Goal: Transaction & Acquisition: Purchase product/service

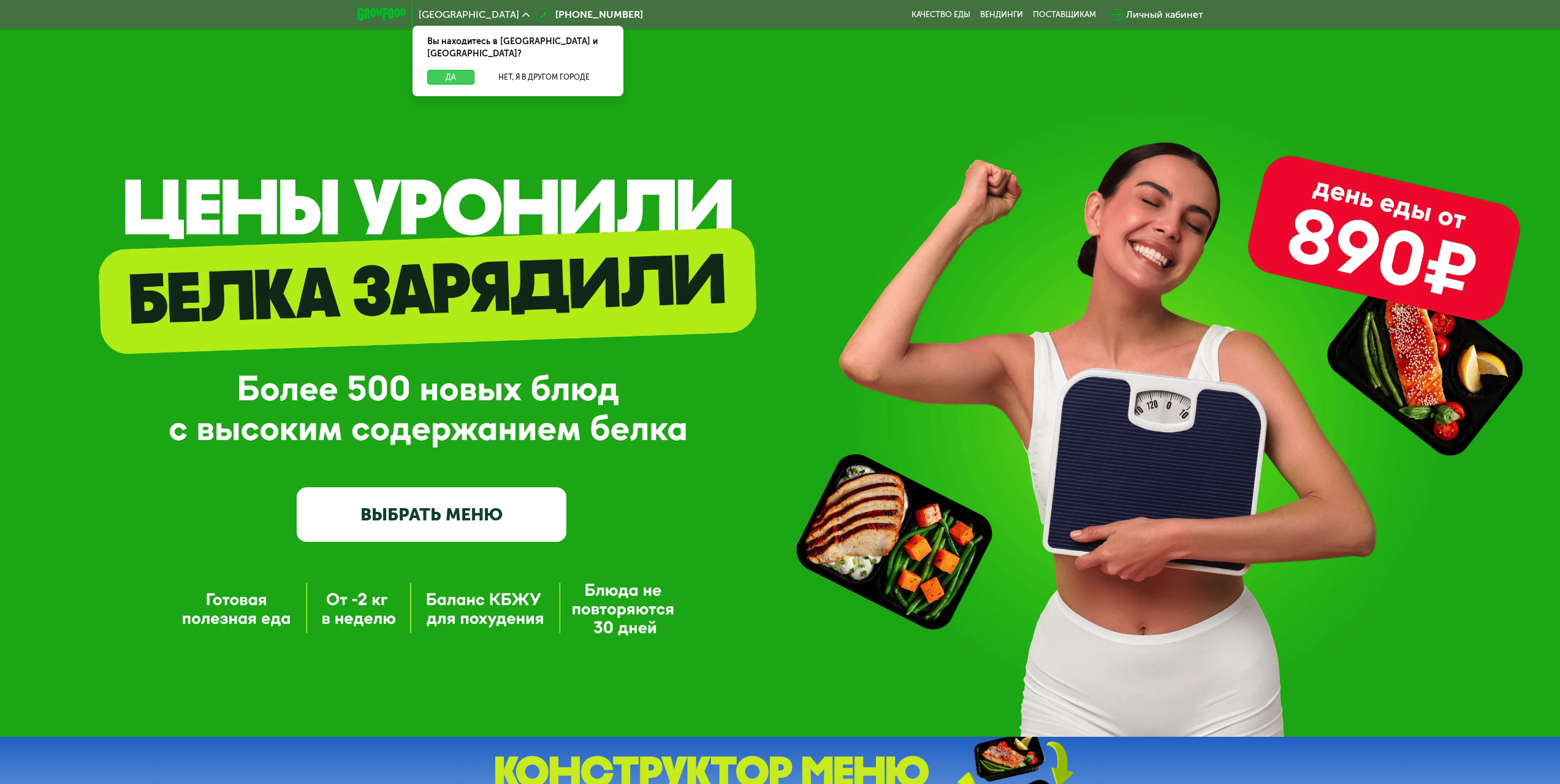
click at [456, 70] on button "Да" at bounding box center [451, 77] width 48 height 15
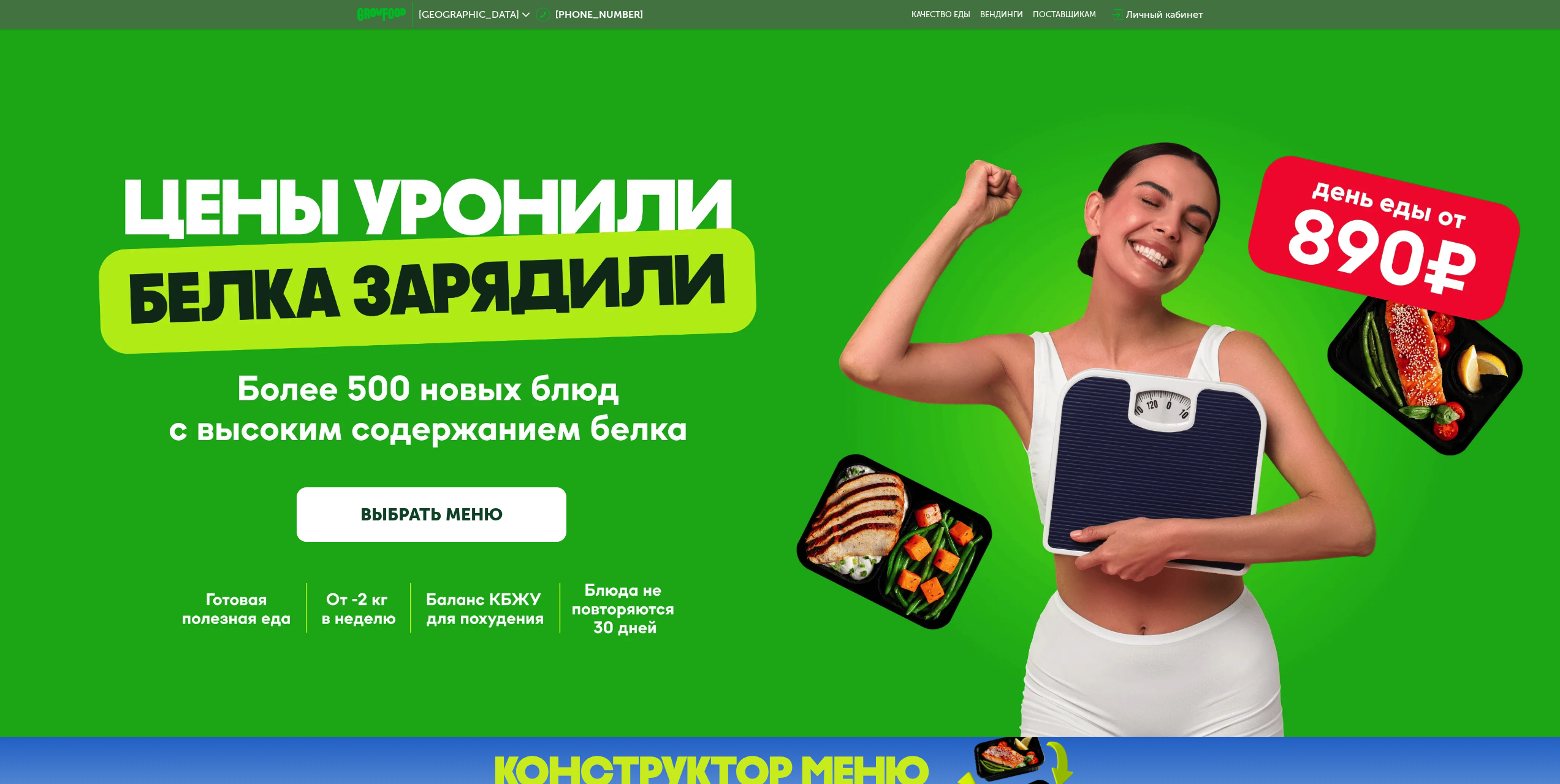
click at [497, 514] on link "ВЫБРАТЬ МЕНЮ" at bounding box center [431, 514] width 269 height 54
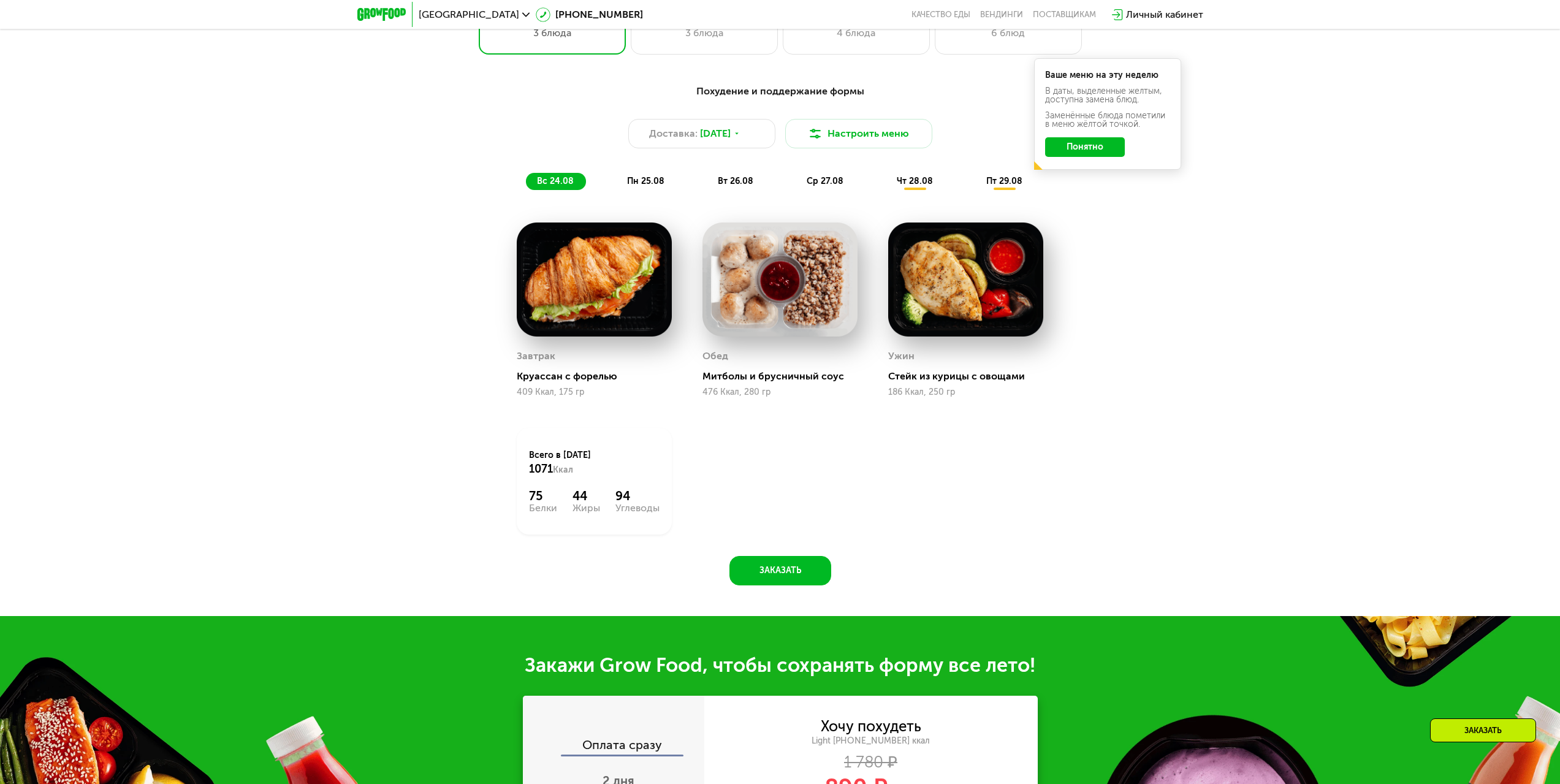
scroll to position [786, 0]
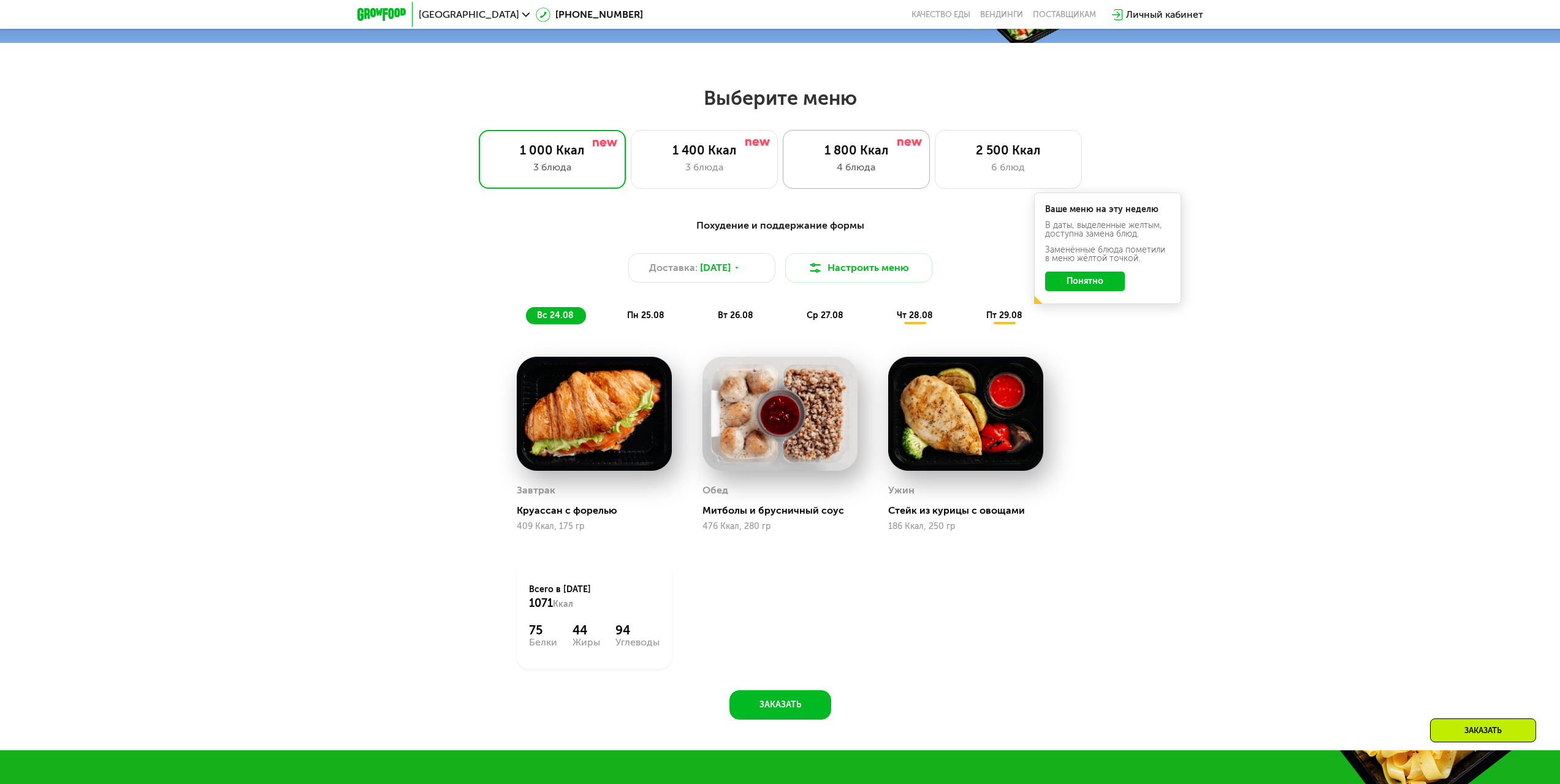
click at [873, 157] on div "1 800 Ккал" at bounding box center [856, 150] width 122 height 15
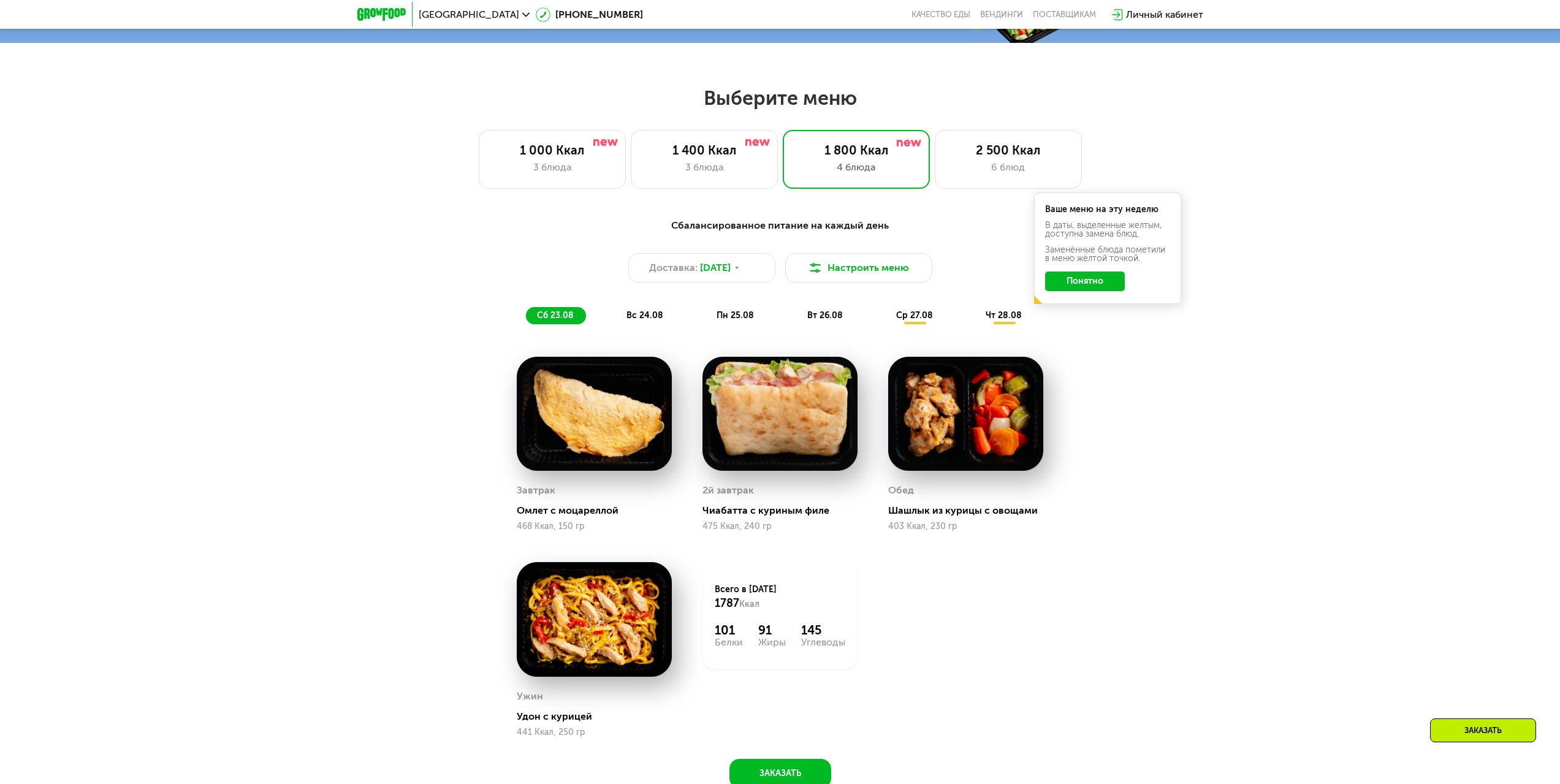
click at [635, 317] on span "вс 24.08" at bounding box center [645, 316] width 37 height 10
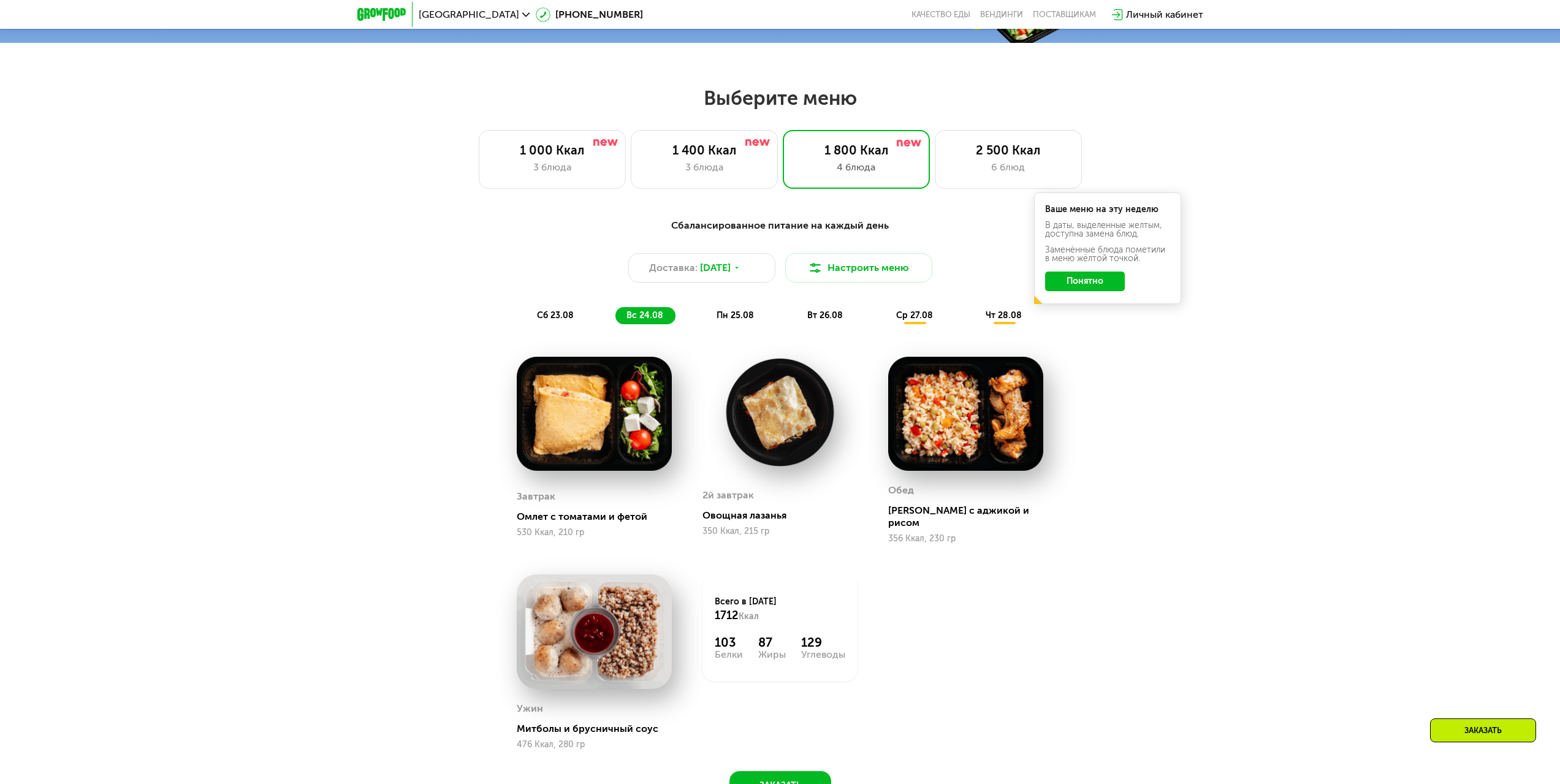
click at [739, 318] on span "пн 25.08" at bounding box center [735, 316] width 37 height 10
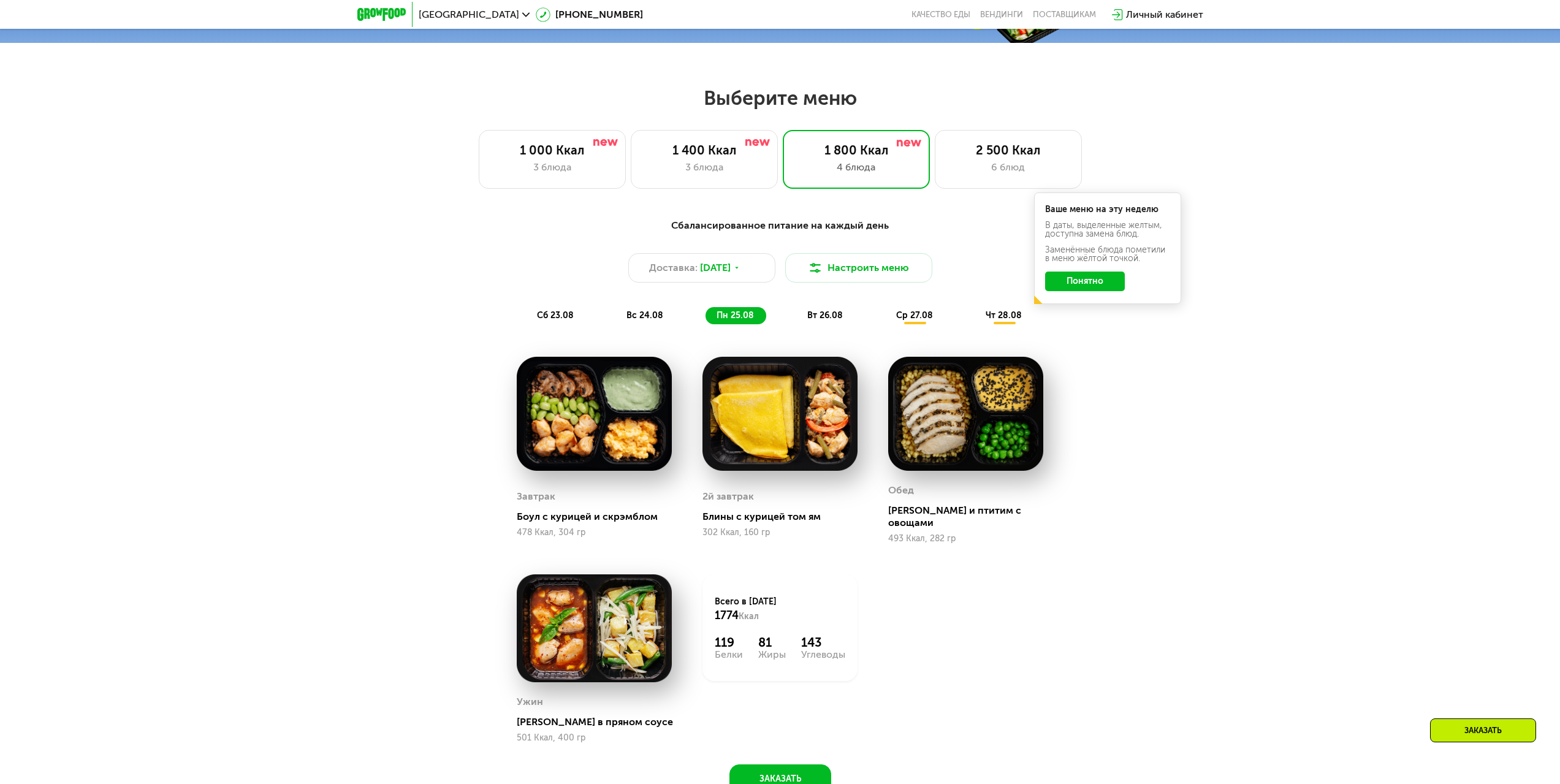
click at [818, 319] on span "вт 26.08" at bounding box center [825, 316] width 36 height 10
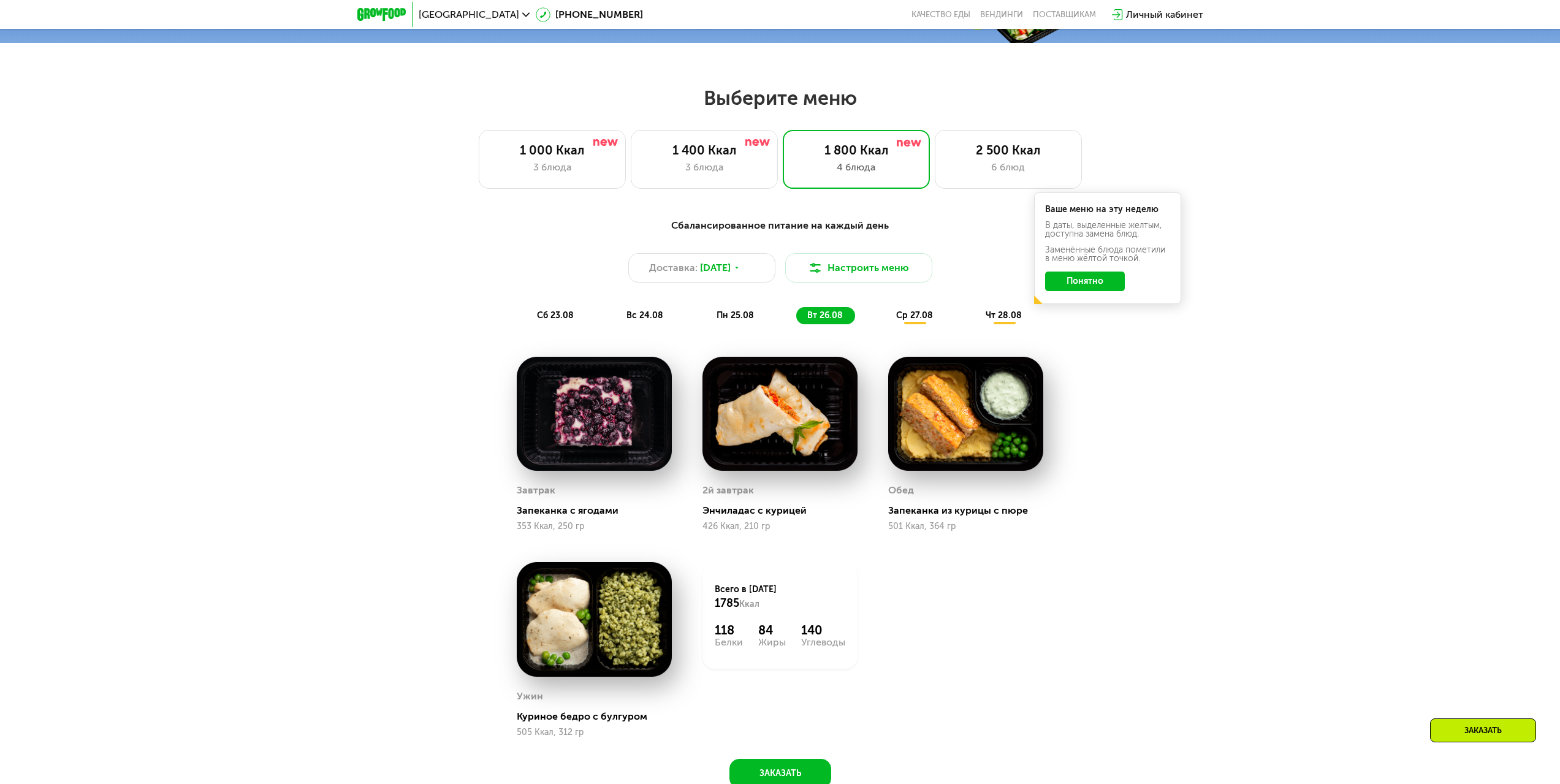
click at [913, 320] on span "ср 27.08" at bounding box center [914, 316] width 37 height 10
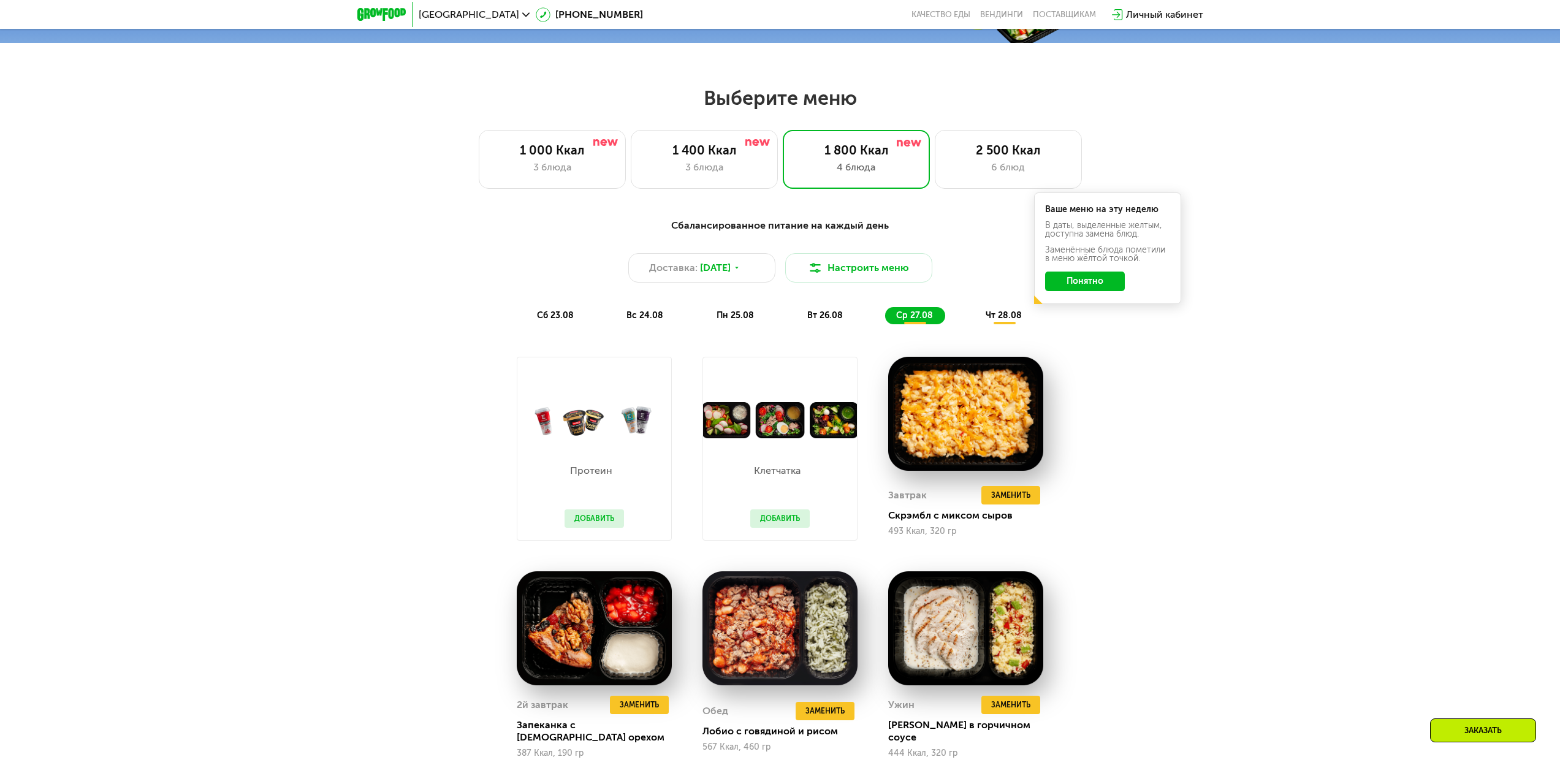
click at [597, 523] on button "Добавить" at bounding box center [594, 519] width 59 height 18
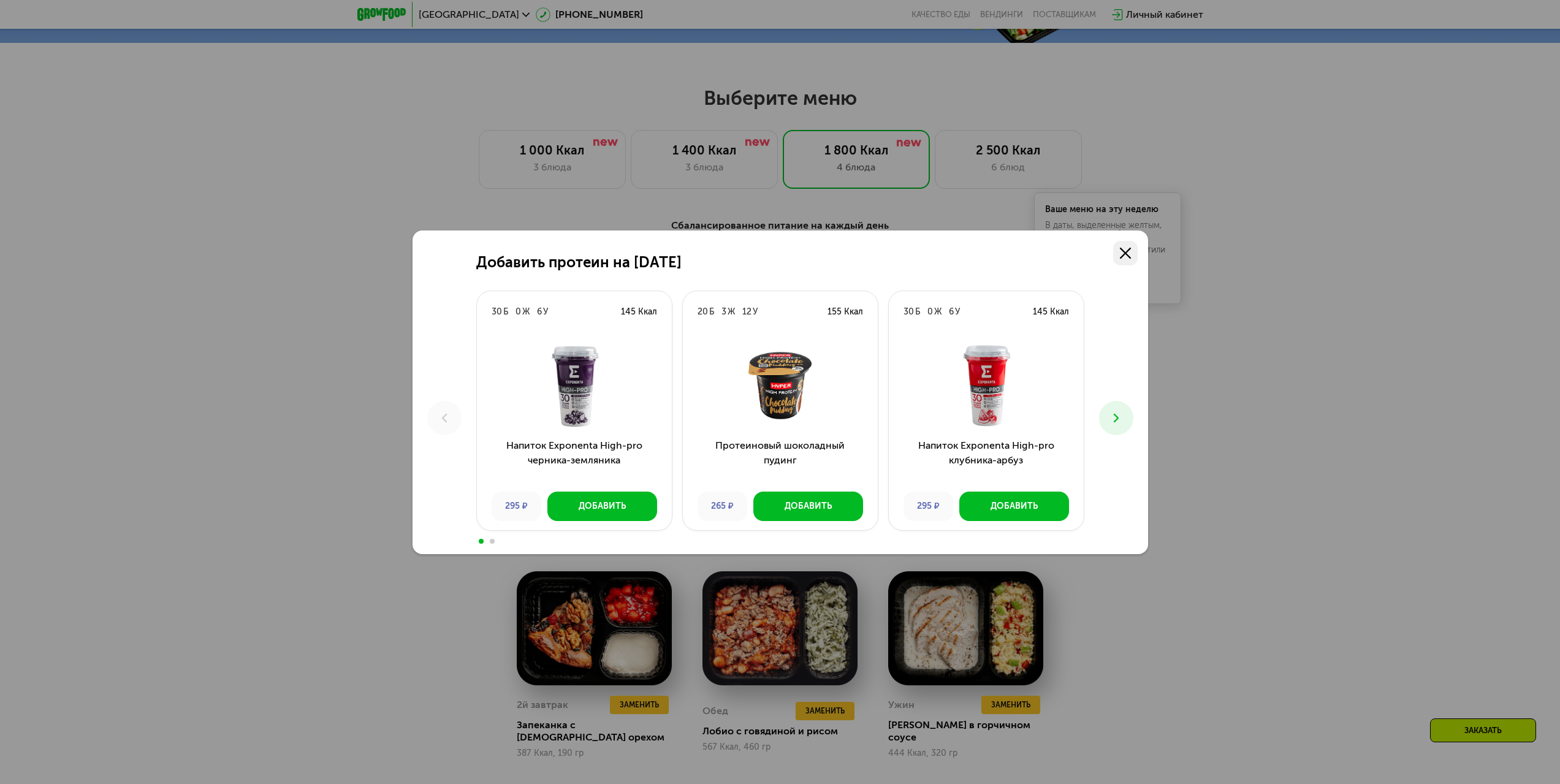
click at [1125, 254] on icon at bounding box center [1125, 253] width 11 height 11
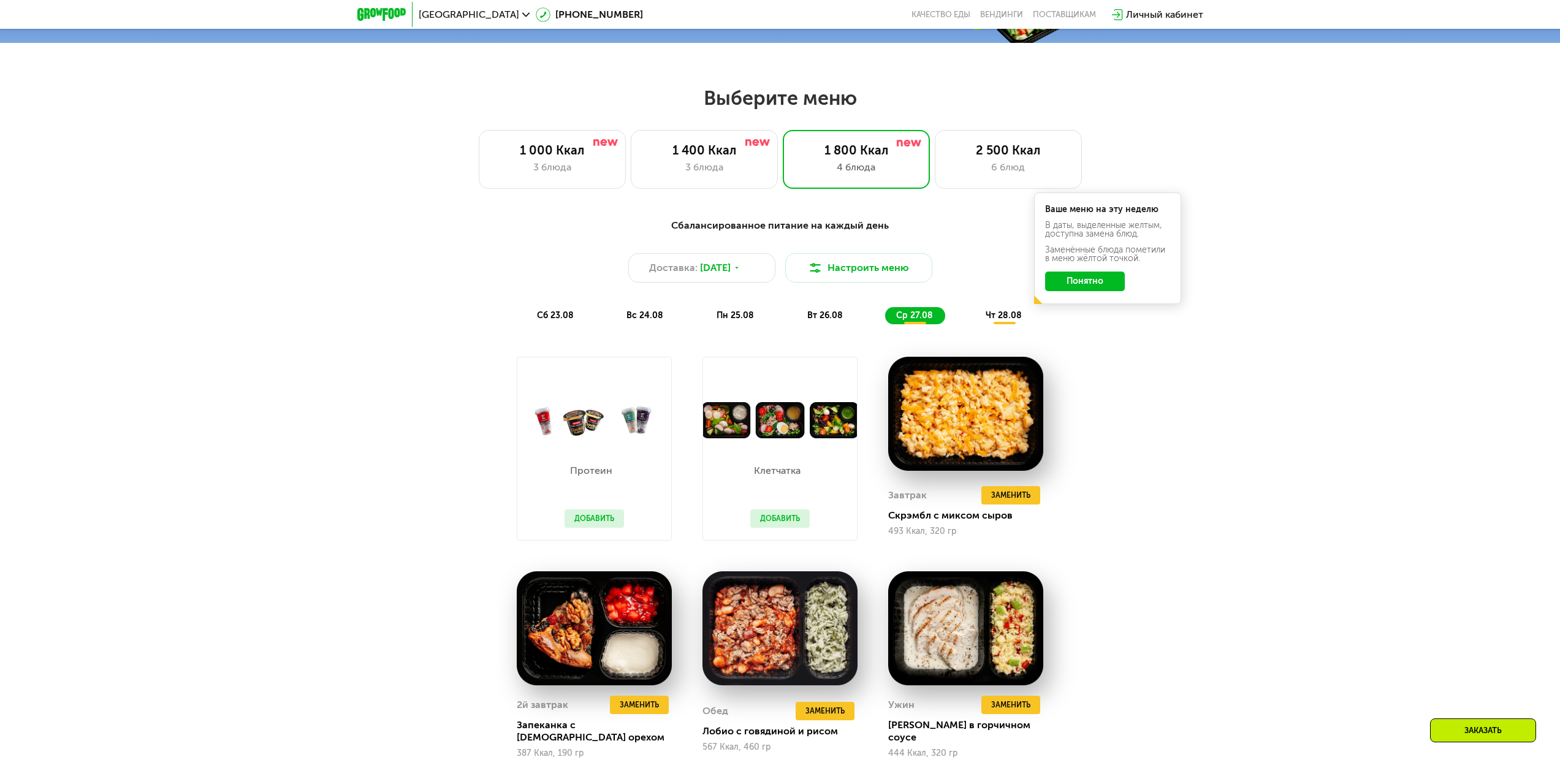
click at [1009, 312] on div "чт 28.08" at bounding box center [1004, 316] width 59 height 17
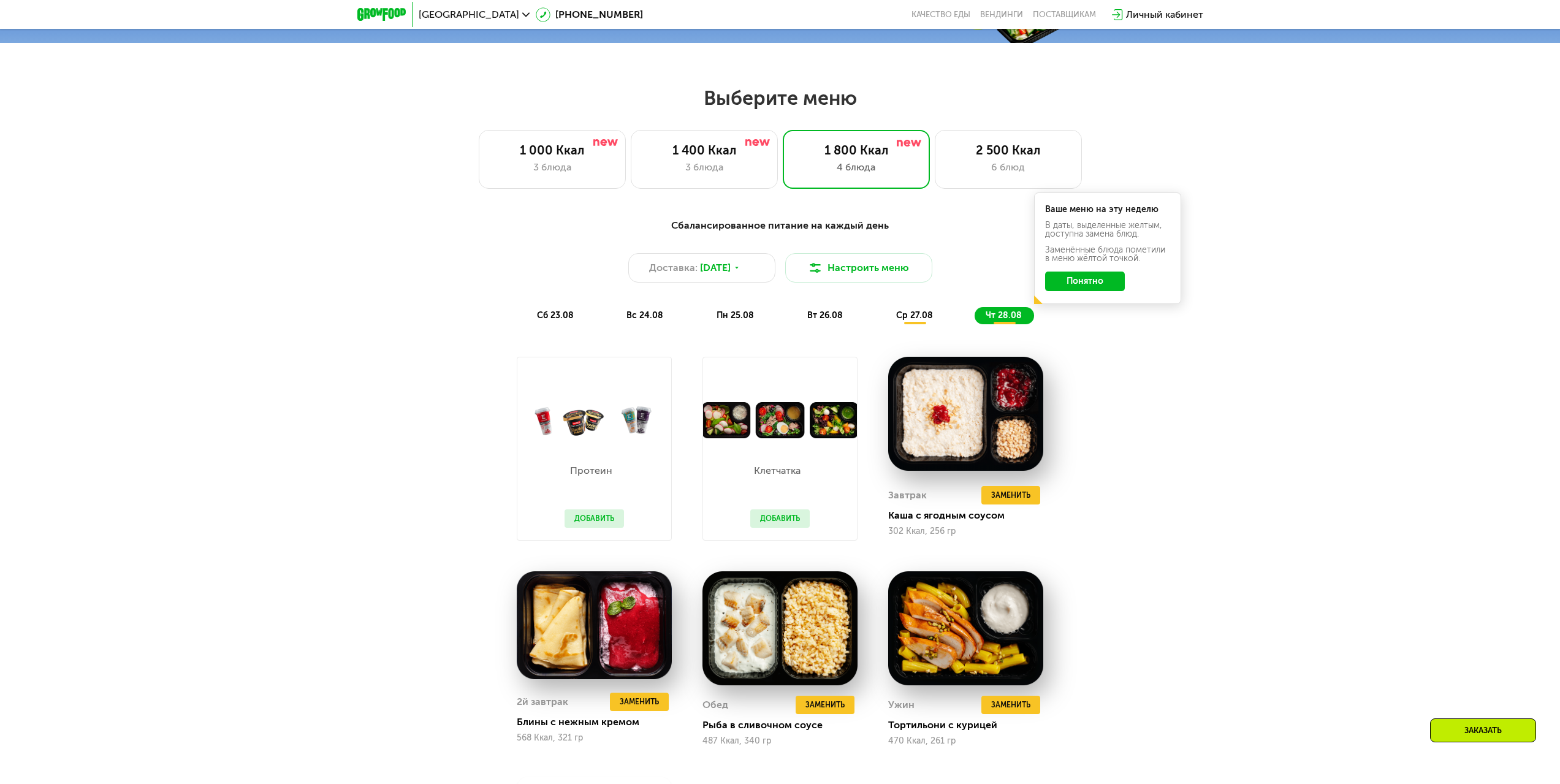
click at [1103, 290] on button "Понятно" at bounding box center [1085, 281] width 79 height 20
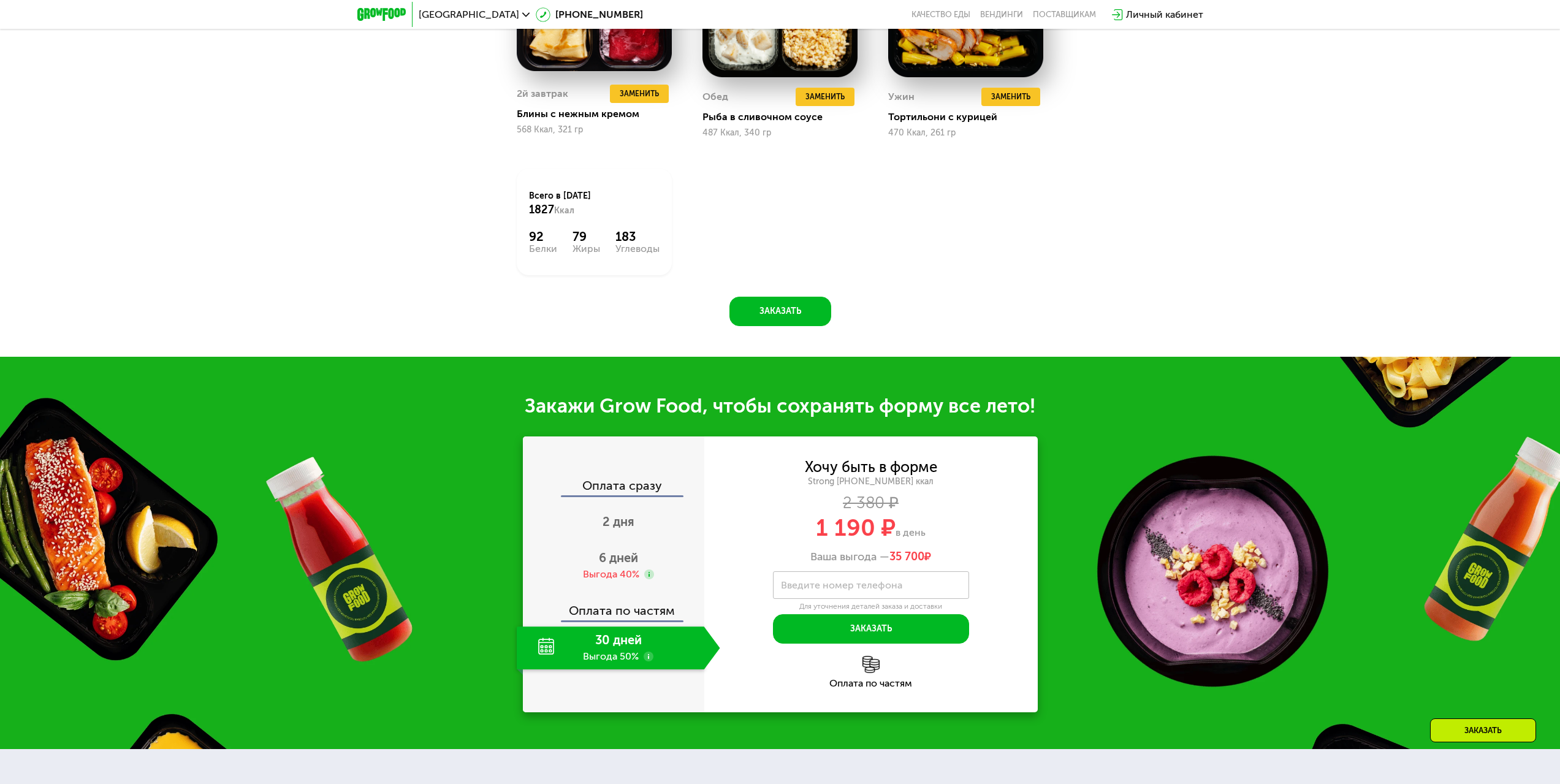
scroll to position [1398, 0]
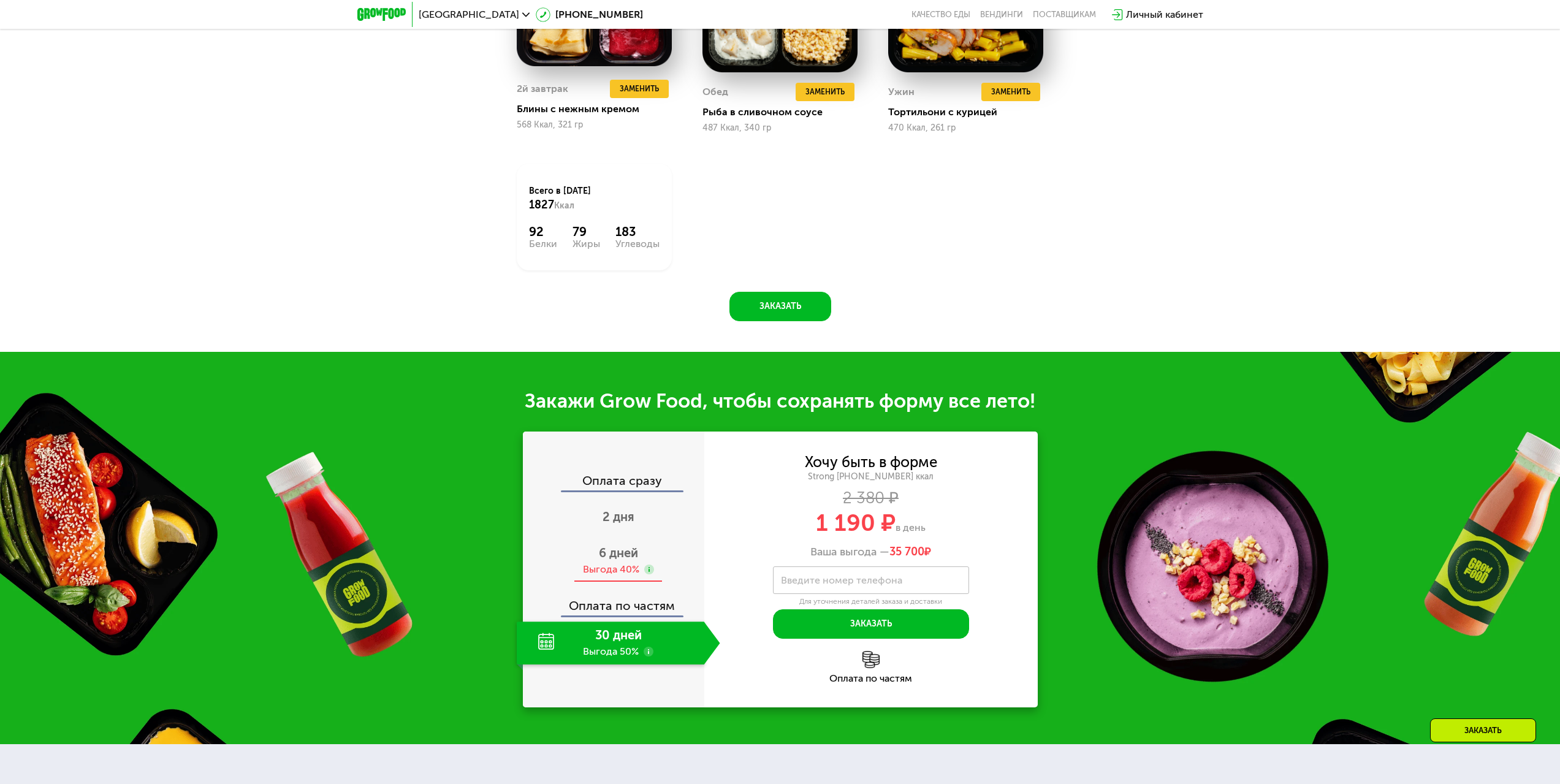
click at [614, 576] on div "Выгода 40%" at bounding box center [611, 569] width 57 height 14
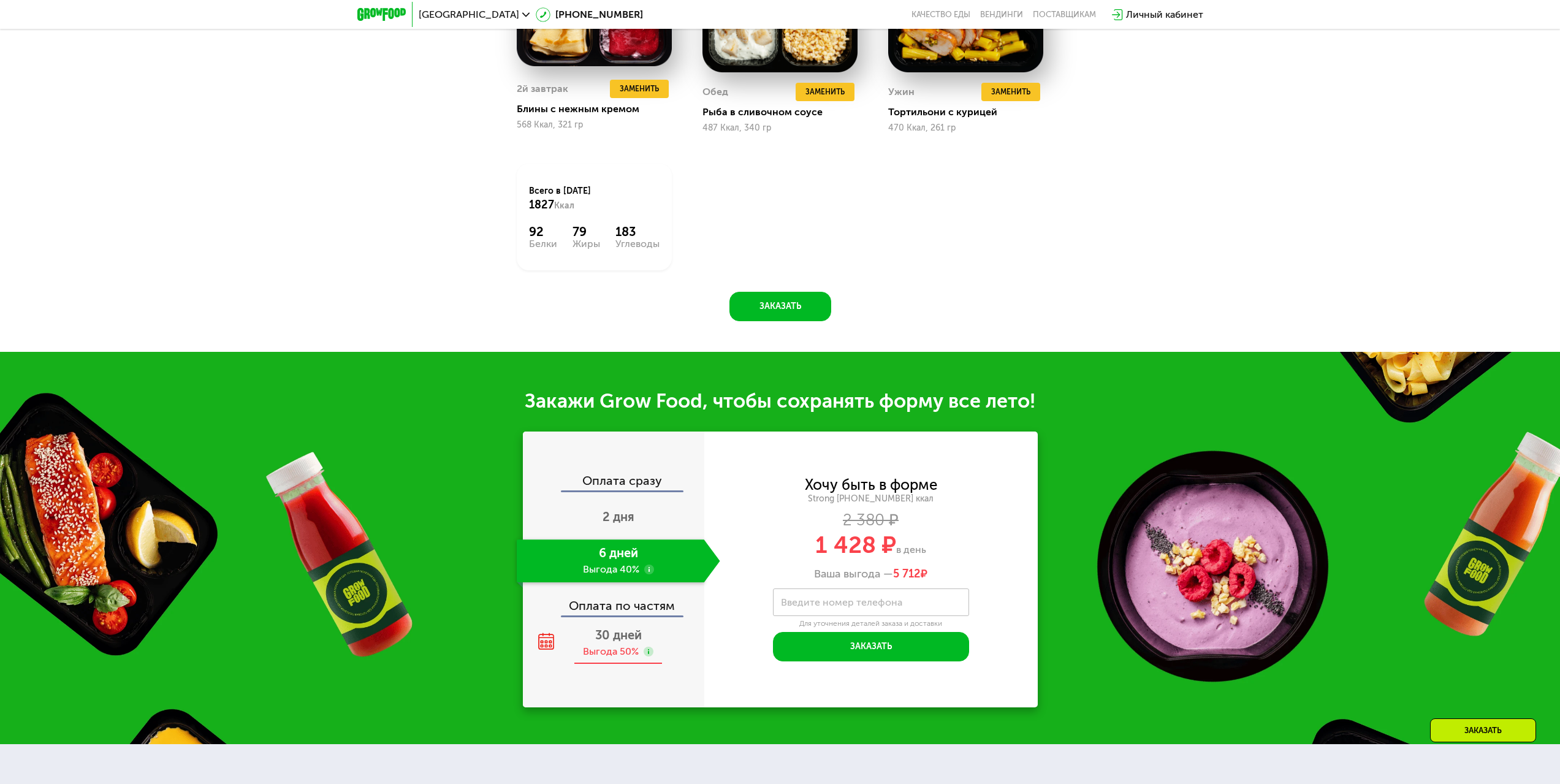
click at [626, 652] on div "Выгода 50%" at bounding box center [611, 651] width 56 height 14
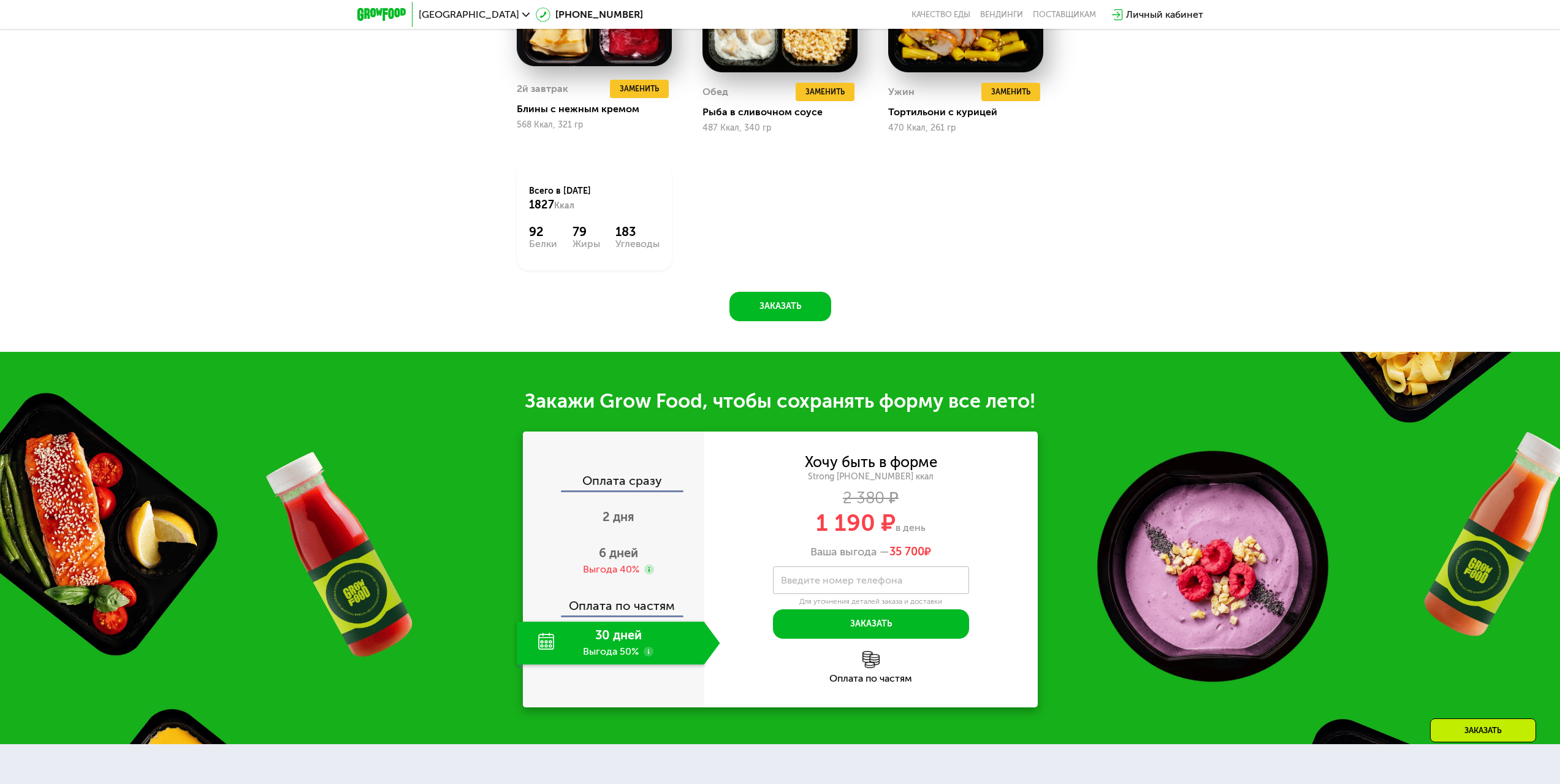
click at [646, 656] on use at bounding box center [648, 651] width 10 height 10
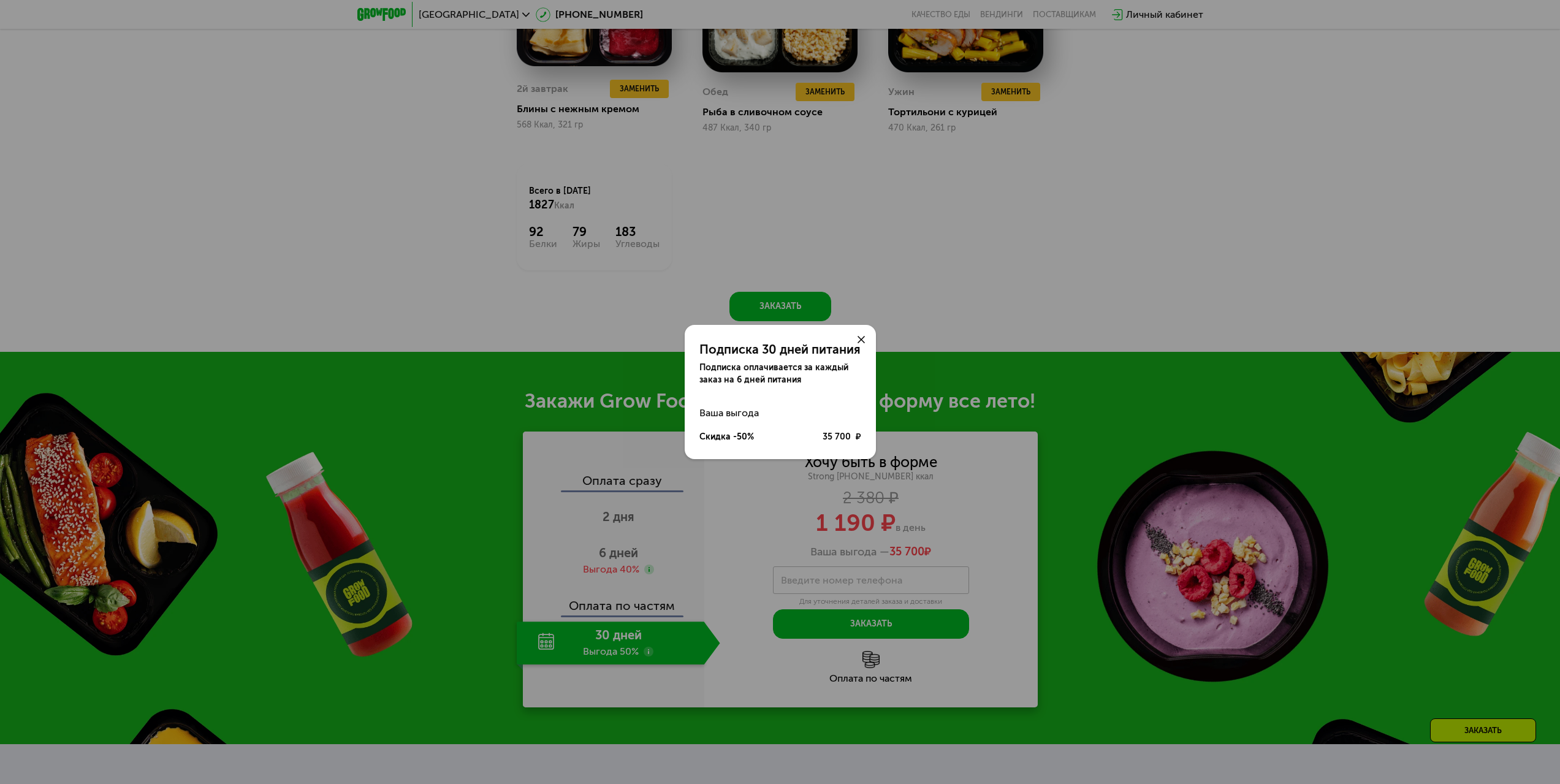
click at [858, 338] on icon at bounding box center [861, 339] width 7 height 7
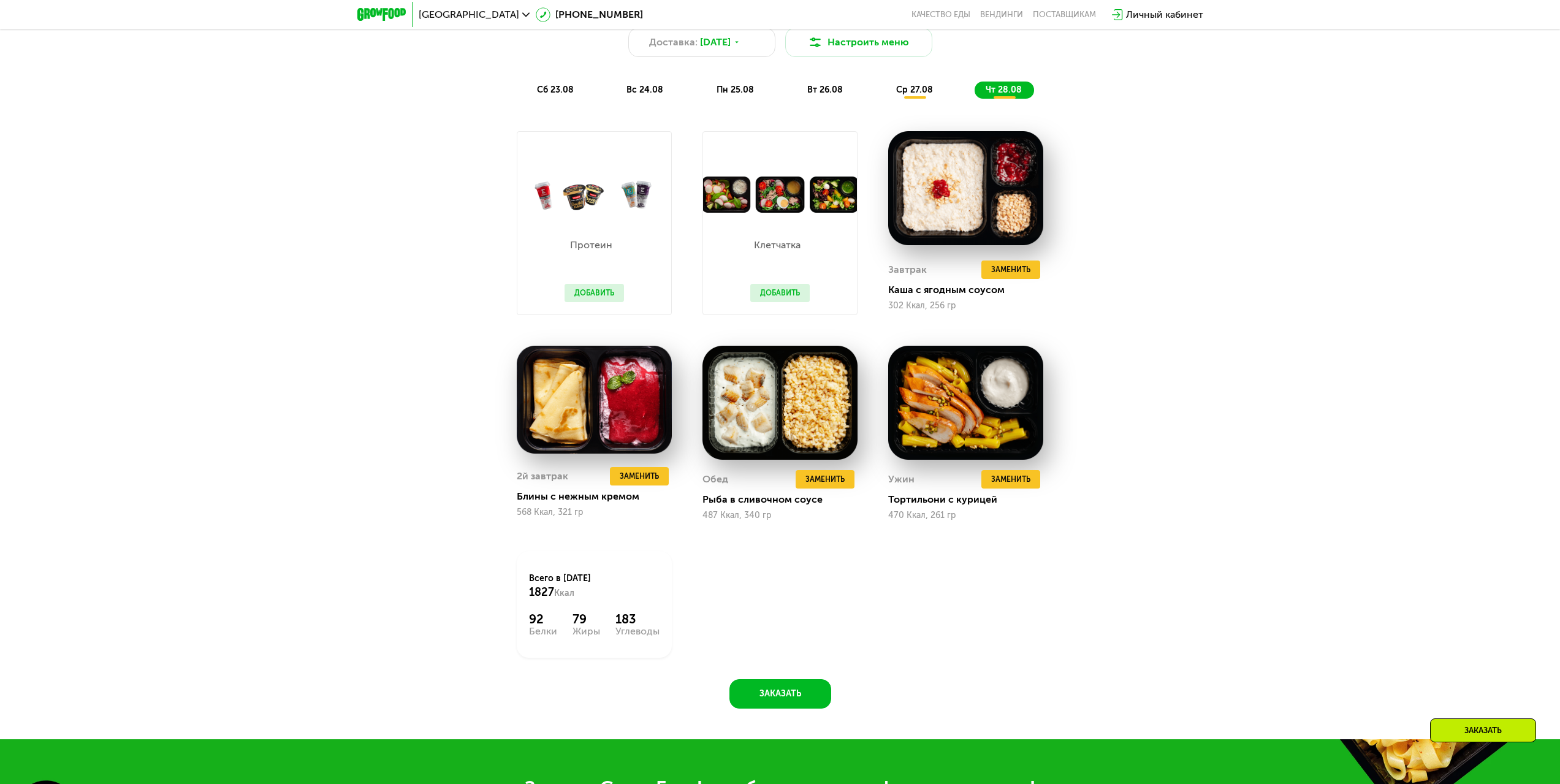
scroll to position [969, 0]
